Goal: Navigation & Orientation: Find specific page/section

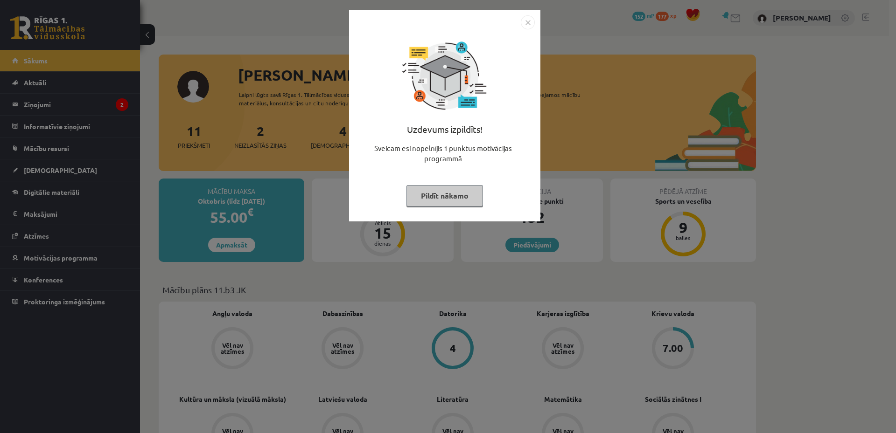
click at [448, 203] on button "Pildīt nākamo" at bounding box center [444, 195] width 77 height 21
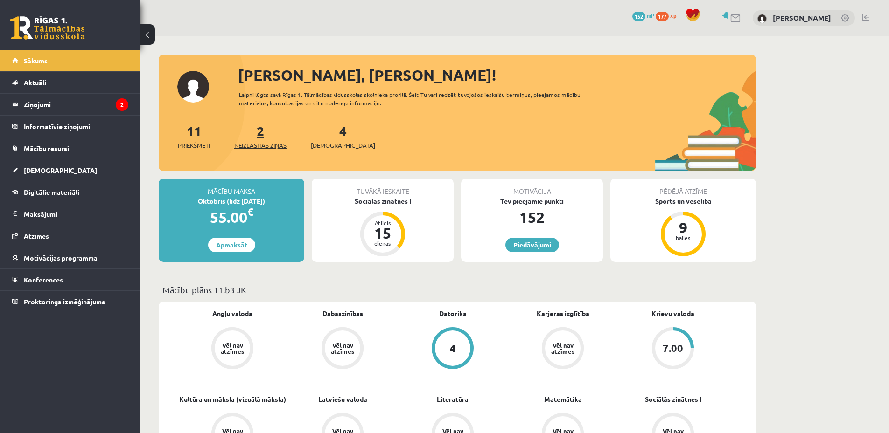
click at [264, 142] on span "Neizlasītās ziņas" at bounding box center [260, 145] width 52 height 9
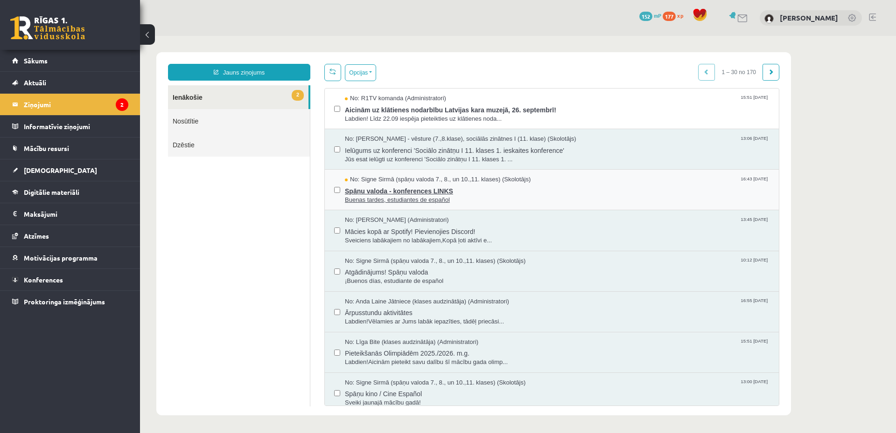
click at [434, 190] on span "Spāņu valoda - konferences LINKS" at bounding box center [557, 190] width 425 height 12
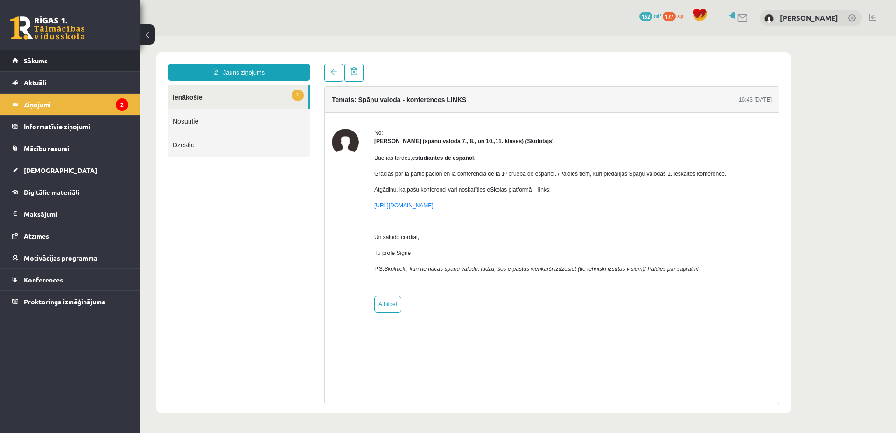
click at [55, 58] on link "Sākums" at bounding box center [70, 60] width 116 height 21
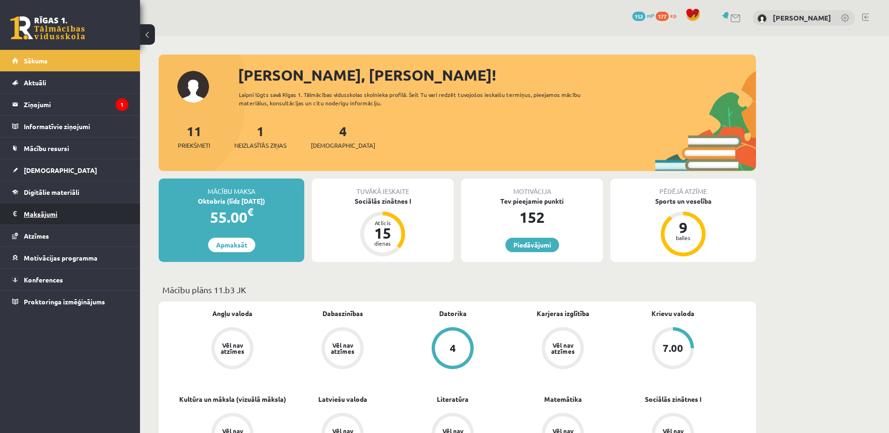
click at [89, 214] on legend "Maksājumi 0" at bounding box center [76, 213] width 105 height 21
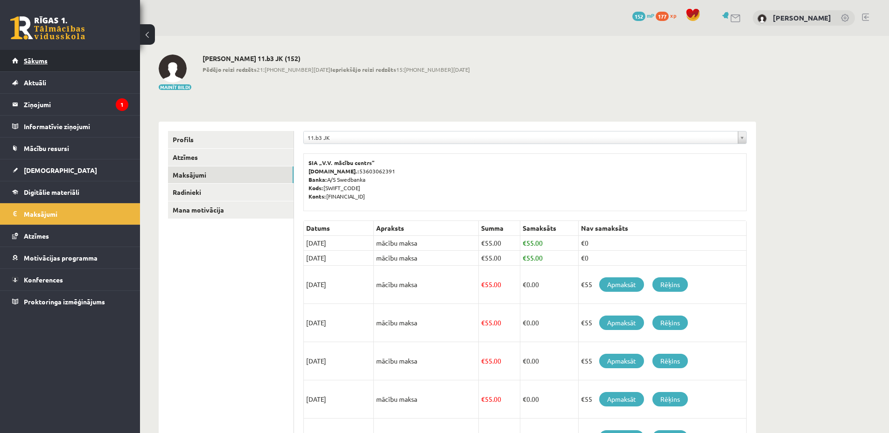
click at [62, 64] on link "Sākums" at bounding box center [70, 60] width 116 height 21
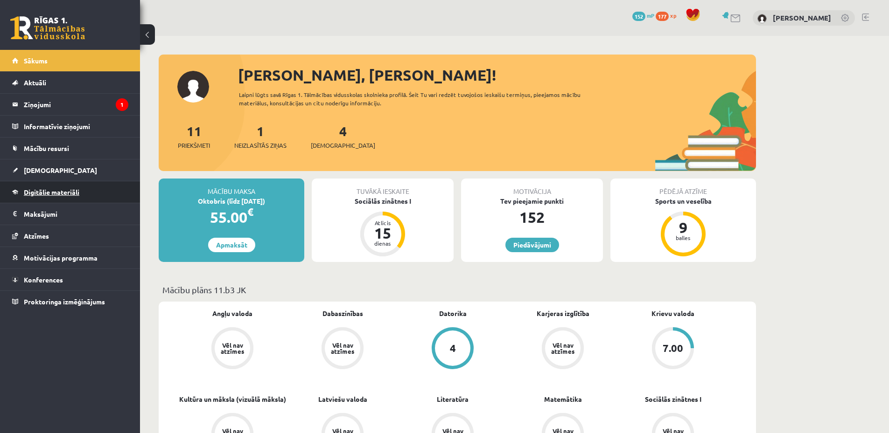
click at [86, 196] on link "Digitālie materiāli" at bounding box center [70, 192] width 116 height 21
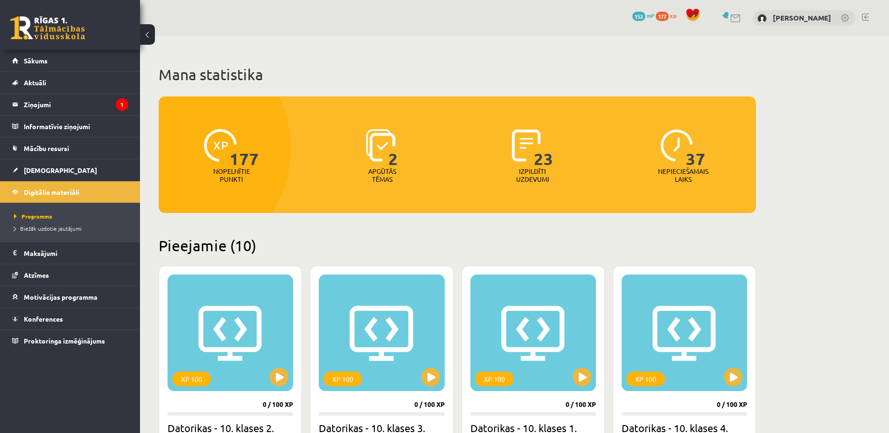
click at [868, 18] on link at bounding box center [865, 17] width 7 height 7
